Goal: Find specific page/section: Find specific page/section

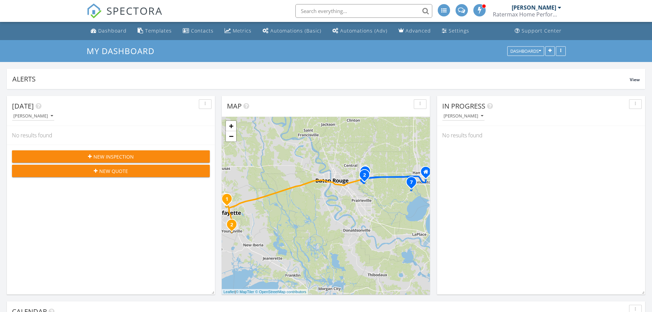
scroll to position [634, 663]
click at [366, 9] on input "text" at bounding box center [363, 11] width 137 height 14
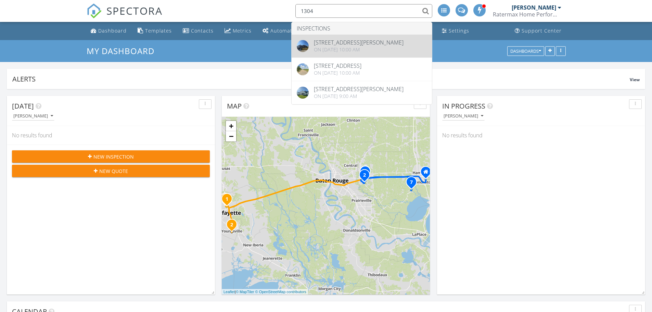
type input "1304"
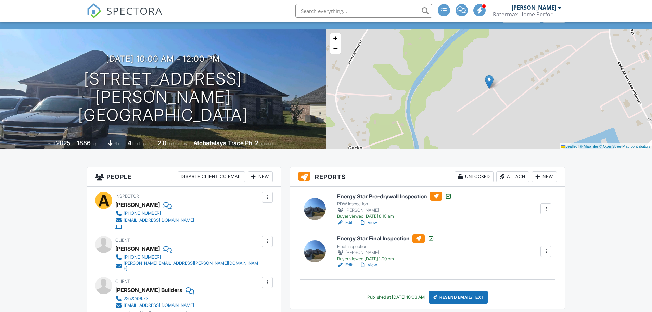
scroll to position [103, 0]
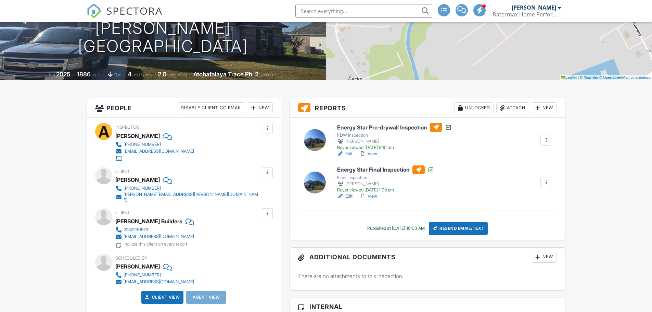
click at [370, 197] on link "View" at bounding box center [368, 196] width 18 height 7
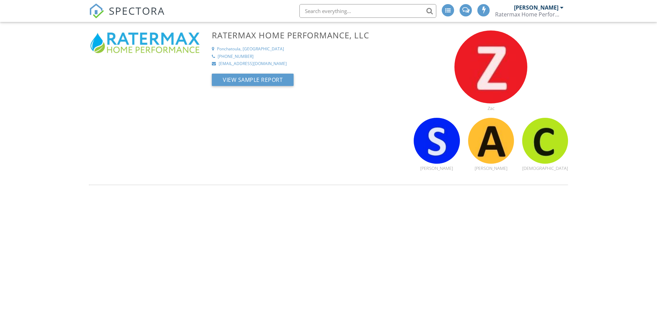
click at [378, 15] on input "text" at bounding box center [368, 11] width 137 height 14
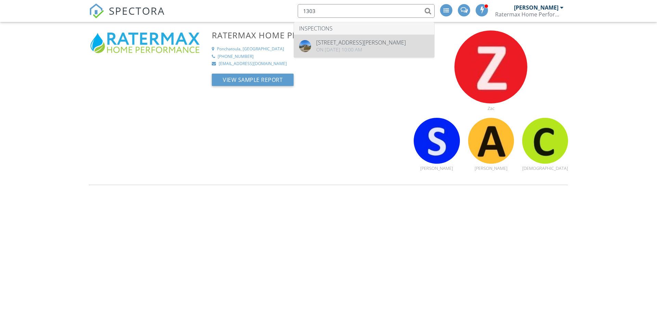
type input "1303"
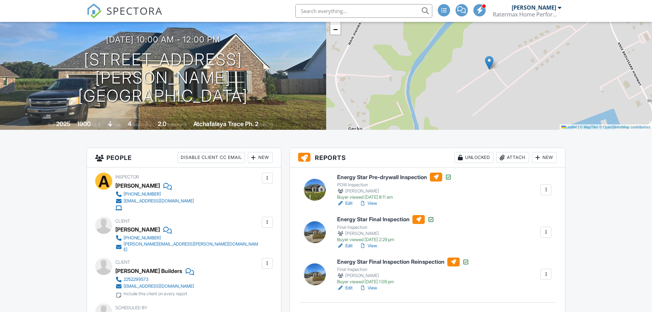
scroll to position [103, 0]
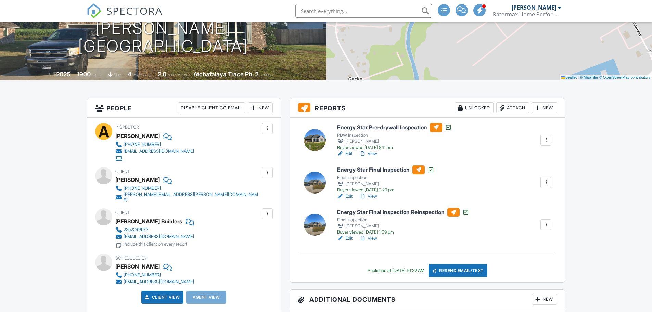
click at [374, 198] on link "View" at bounding box center [368, 196] width 18 height 7
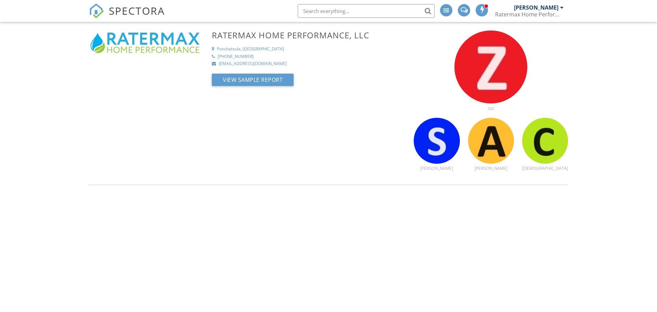
click at [365, 13] on input "text" at bounding box center [366, 11] width 137 height 14
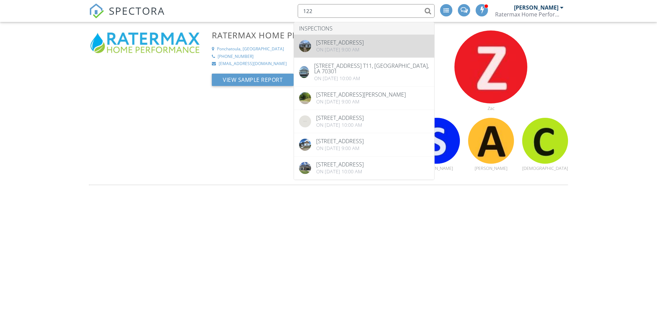
type input "122"
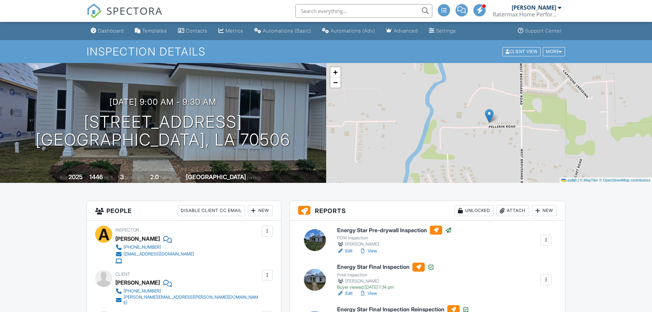
click at [372, 293] on link "View" at bounding box center [368, 293] width 18 height 7
